Goal: Use online tool/utility: Utilize a website feature to perform a specific function

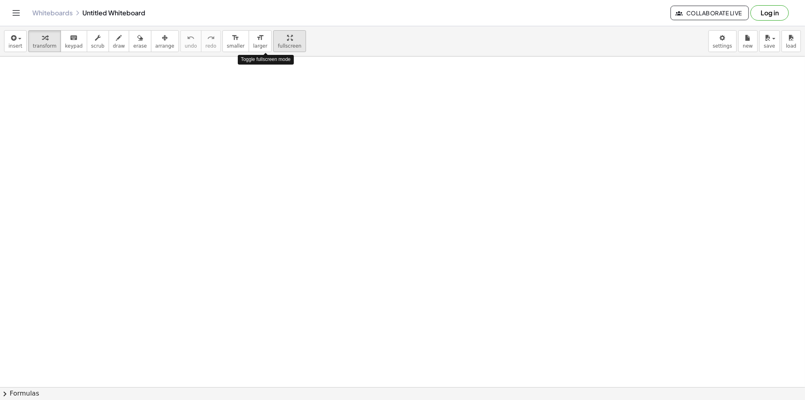
click at [278, 42] on div "button" at bounding box center [289, 38] width 23 height 10
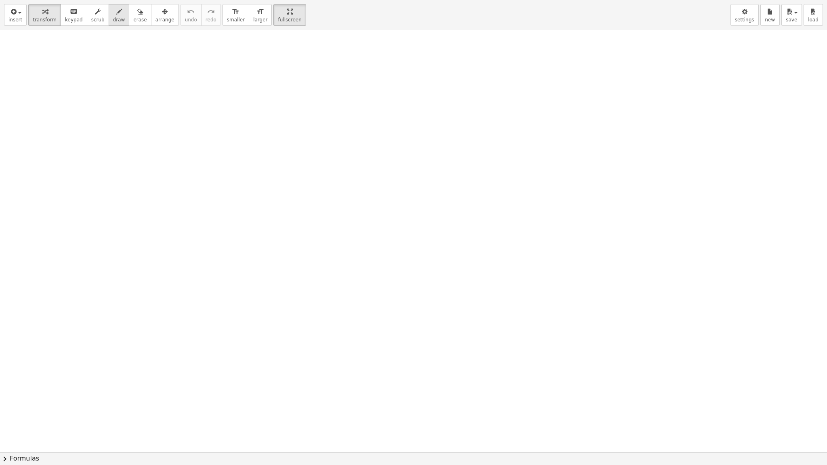
click at [113, 10] on div "button" at bounding box center [119, 11] width 12 height 10
drag, startPoint x: 229, startPoint y: 134, endPoint x: 434, endPoint y: 144, distance: 206.2
click at [434, 144] on div at bounding box center [413, 452] width 827 height 844
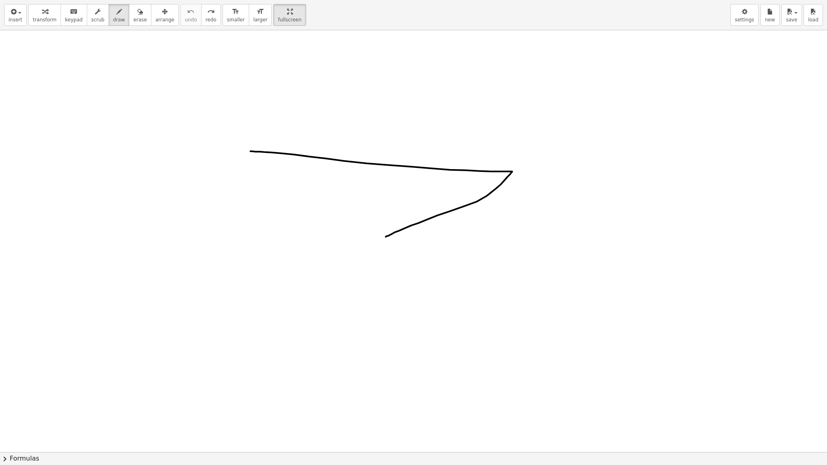
drag, startPoint x: 255, startPoint y: 151, endPoint x: 386, endPoint y: 237, distance: 155.8
click at [386, 237] on div at bounding box center [413, 452] width 827 height 844
click at [476, 177] on div at bounding box center [413, 452] width 827 height 844
click at [499, 178] on div at bounding box center [413, 452] width 827 height 844
click at [504, 175] on div at bounding box center [413, 452] width 827 height 844
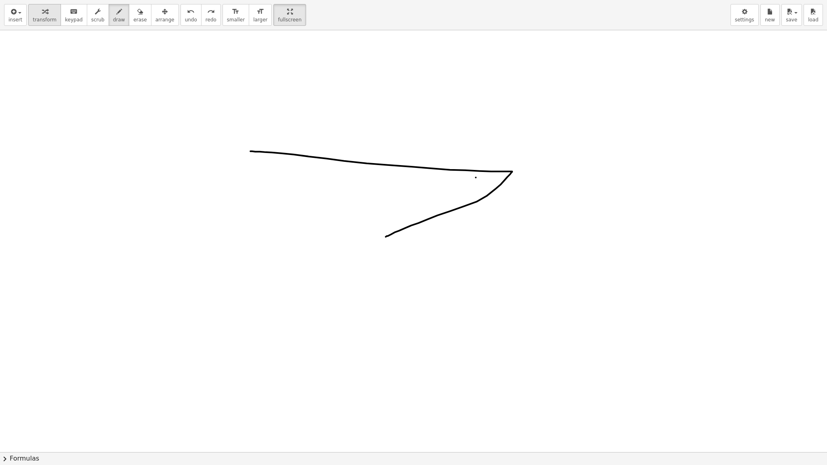
click at [28, 15] on button "transform" at bounding box center [44, 15] width 33 height 22
click at [19, 15] on div "button" at bounding box center [15, 11] width 14 height 10
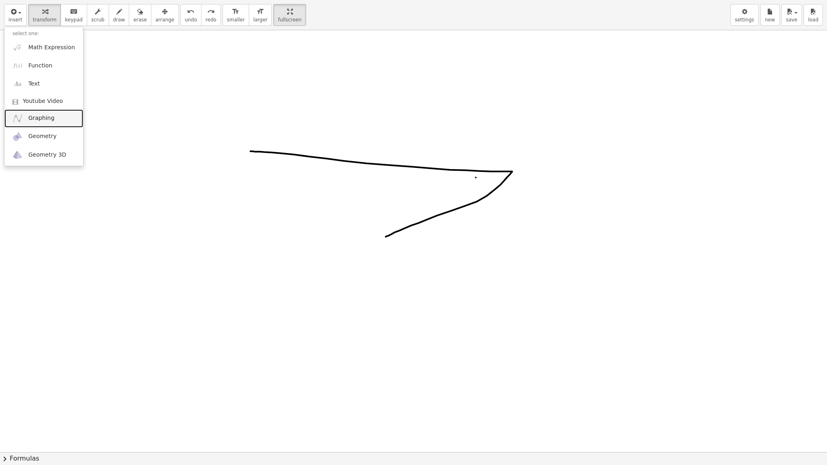
click at [50, 118] on span "Graphing" at bounding box center [41, 118] width 26 height 8
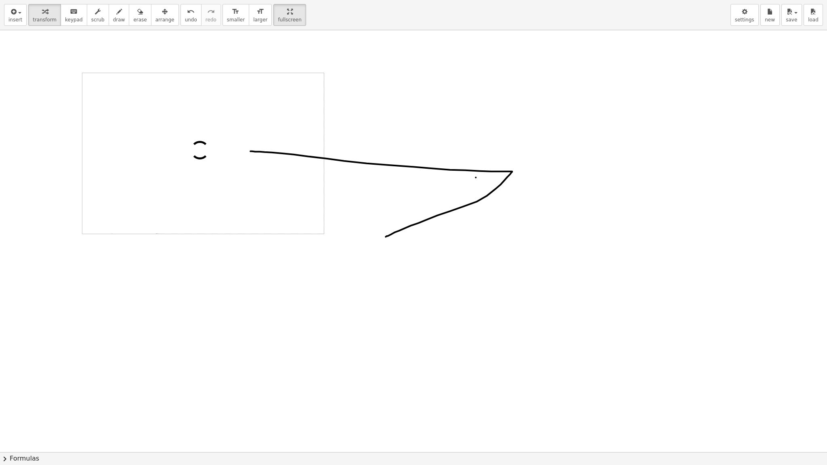
drag, startPoint x: 438, startPoint y: 245, endPoint x: 446, endPoint y: 245, distance: 8.1
click at [441, 245] on div at bounding box center [413, 452] width 827 height 844
drag, startPoint x: 618, startPoint y: 249, endPoint x: 468, endPoint y: 203, distance: 157.0
click at [458, 204] on div at bounding box center [413, 452] width 827 height 844
click at [427, 131] on div at bounding box center [413, 452] width 827 height 844
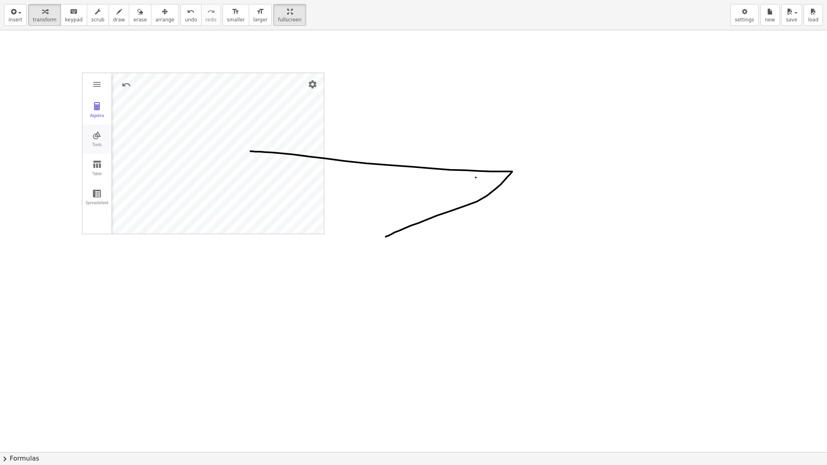
click at [96, 141] on button "Tools" at bounding box center [96, 139] width 29 height 29
drag, startPoint x: 135, startPoint y: 164, endPoint x: 434, endPoint y: 208, distance: 302.4
click at [434, 208] on div "Algebra Tools Table Spreadsheet GeoGebra Graphing Calculator Basic Tools Move P…" at bounding box center [413, 452] width 827 height 844
click at [441, 268] on div at bounding box center [413, 452] width 827 height 844
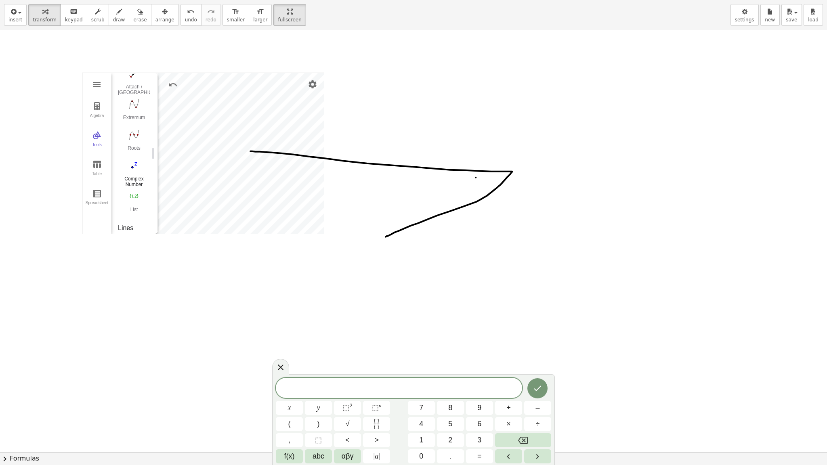
click at [134, 170] on img "Complex Number. Select position" at bounding box center [134, 165] width 32 height 13
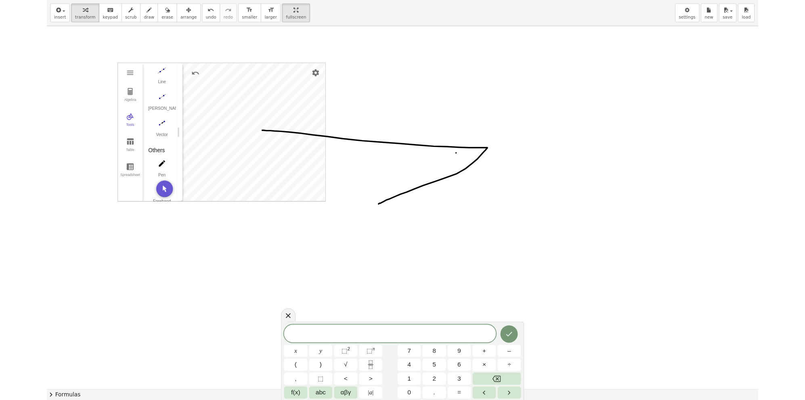
scroll to position [879, 0]
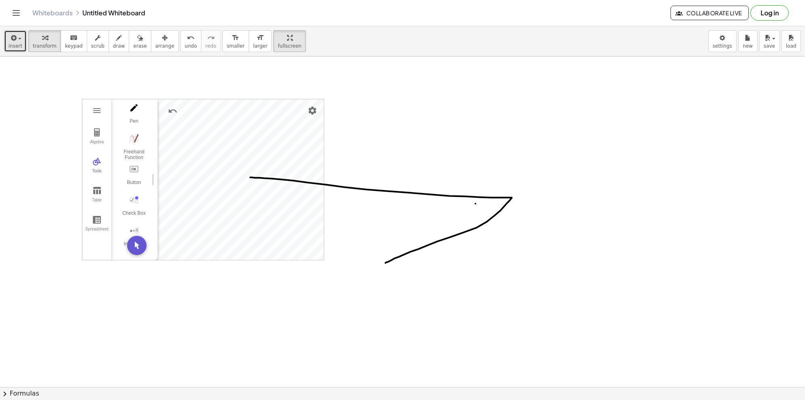
click at [21, 39] on button "insert" at bounding box center [15, 41] width 23 height 22
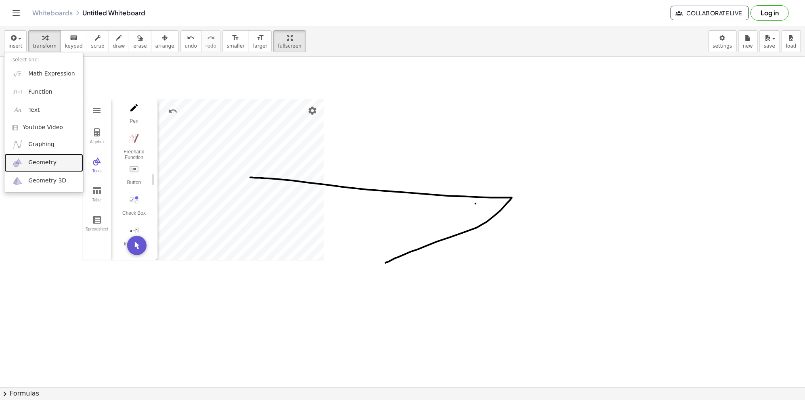
click at [67, 168] on link "Geometry" at bounding box center [43, 163] width 79 height 18
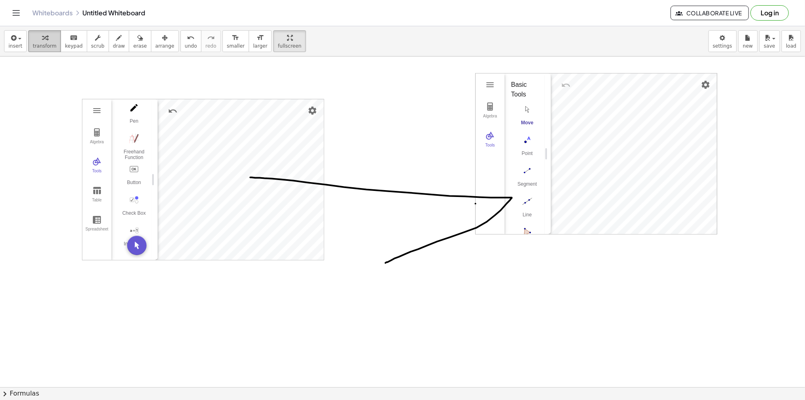
click at [43, 41] on icon "button" at bounding box center [45, 38] width 6 height 10
click at [313, 107] on img "Settings" at bounding box center [313, 111] width 10 height 10
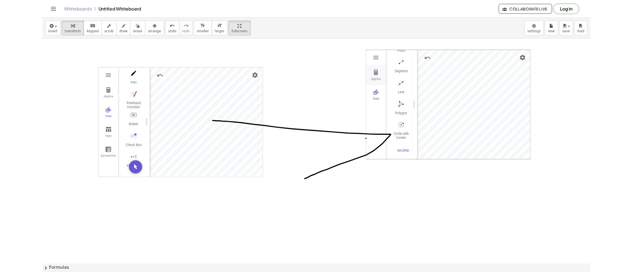
scroll to position [0, 0]
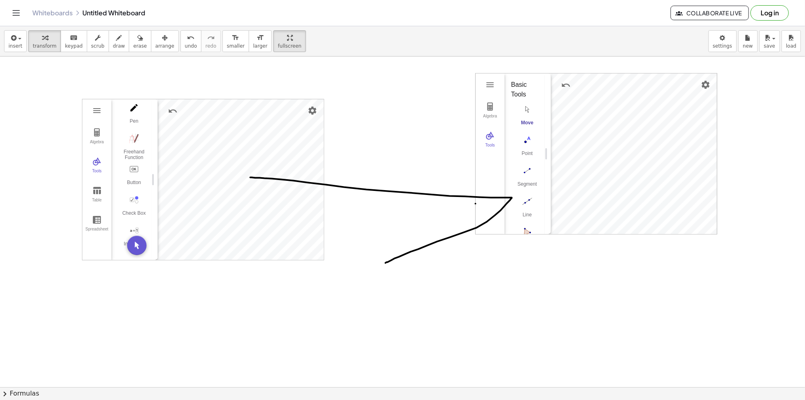
drag, startPoint x: 489, startPoint y: 80, endPoint x: 464, endPoint y: 96, distance: 30.1
click at [96, 128] on img "Graphing Calculator" at bounding box center [97, 133] width 10 height 10
click at [98, 151] on button "Tools" at bounding box center [96, 165] width 29 height 29
drag, startPoint x: 95, startPoint y: 103, endPoint x: 59, endPoint y: 95, distance: 36.4
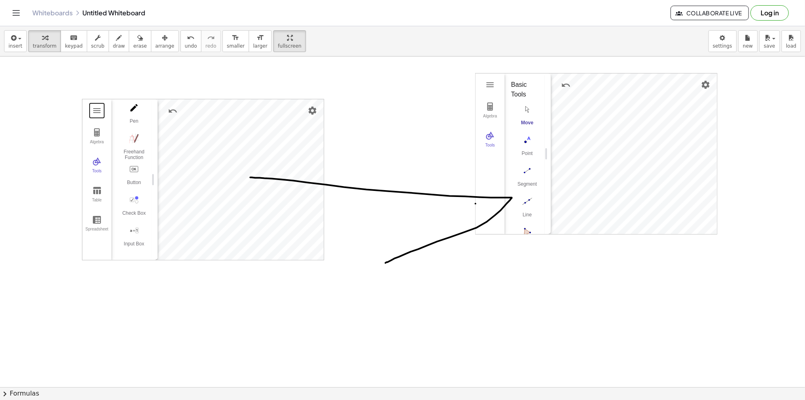
click at [529, 171] on img "Segment. Select two points or positions" at bounding box center [527, 170] width 32 height 13
drag, startPoint x: 524, startPoint y: 252, endPoint x: 629, endPoint y: 270, distance: 107.2
click at [711, 83] on button "Settings" at bounding box center [705, 85] width 15 height 15
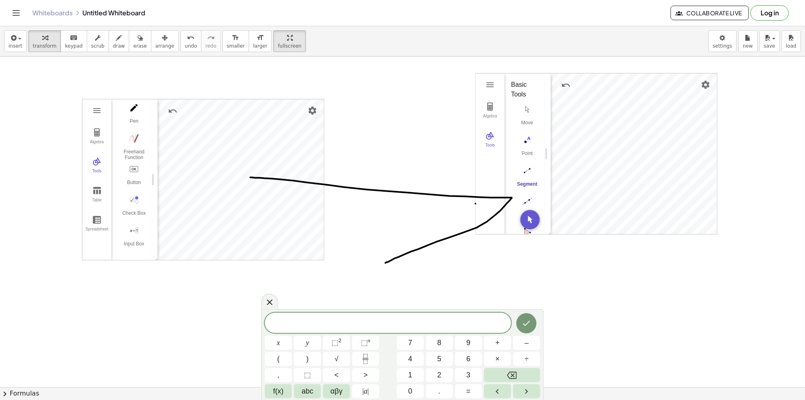
click at [476, 234] on div "Algebra Tools Point A Point B f = Segment A, B 5.2 GeoGebra Geometry Basic Tool…" at bounding box center [596, 153] width 242 height 161
click at [266, 302] on icon at bounding box center [270, 302] width 10 height 10
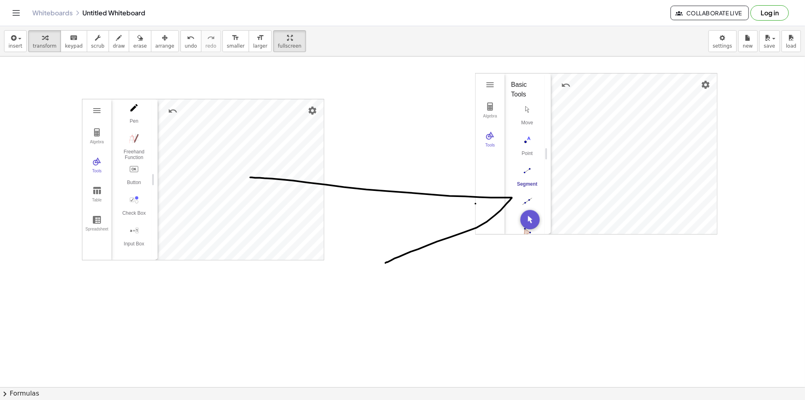
drag, startPoint x: 715, startPoint y: 73, endPoint x: 531, endPoint y: 80, distance: 184.7
drag, startPoint x: 352, startPoint y: 105, endPoint x: 469, endPoint y: 98, distance: 117.3
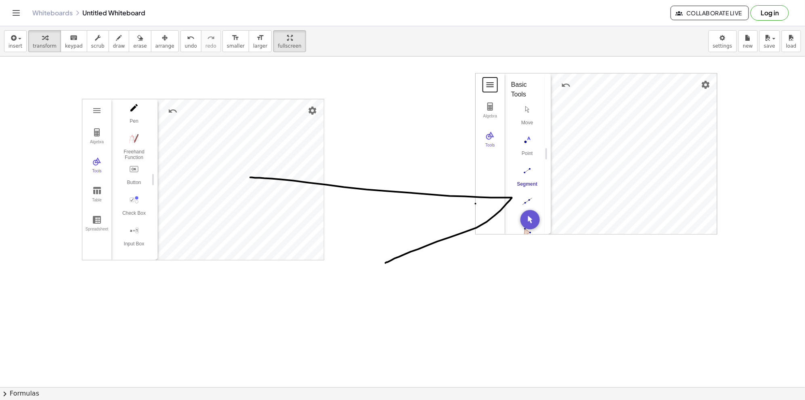
click at [485, 87] on button "Geometry" at bounding box center [490, 85] width 15 height 15
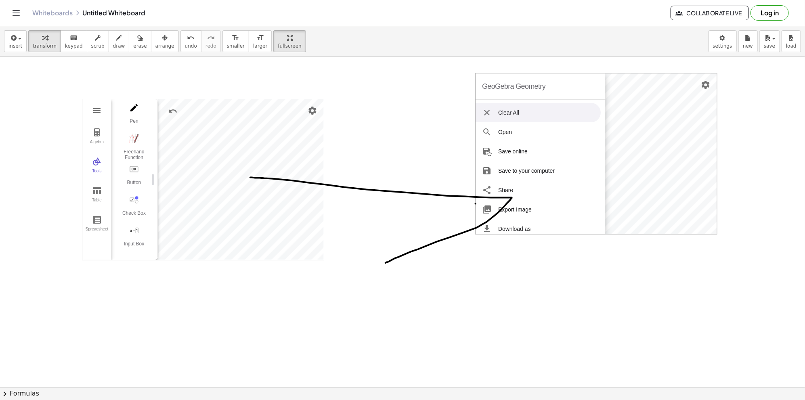
drag, startPoint x: 487, startPoint y: 87, endPoint x: 430, endPoint y: 179, distance: 108.8
click at [481, 113] on li "Clear All" at bounding box center [538, 112] width 125 height 19
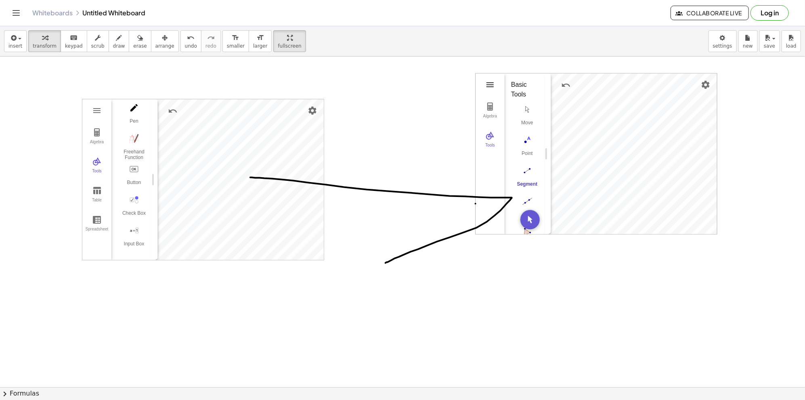
click at [492, 86] on img "Geometry" at bounding box center [490, 85] width 10 height 10
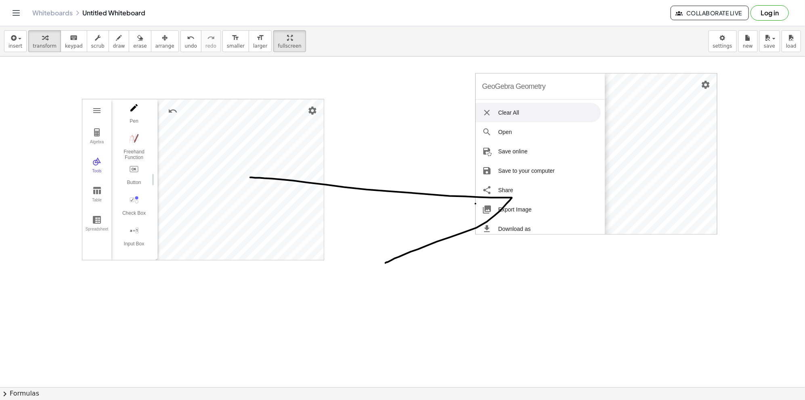
drag, startPoint x: 493, startPoint y: 86, endPoint x: 518, endPoint y: 86, distance: 25.0
click at [518, 86] on div "GeoGebra Geometry" at bounding box center [513, 86] width 63 height 26
